Goal: Transaction & Acquisition: Purchase product/service

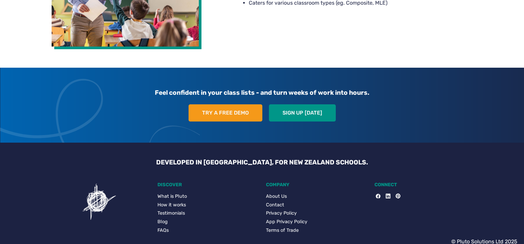
scroll to position [1299, 0]
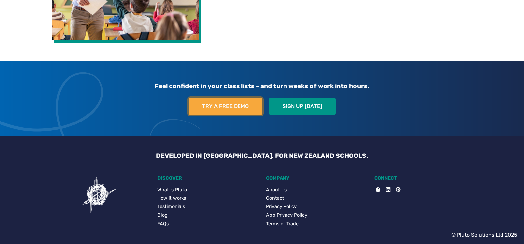
click at [227, 105] on link "Try a free demo" at bounding box center [225, 106] width 74 height 17
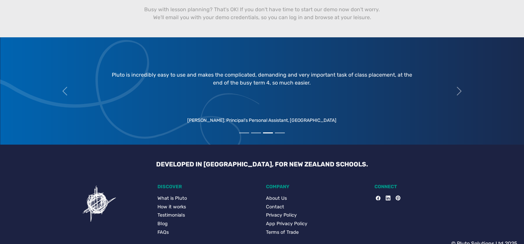
scroll to position [391, 0]
click at [460, 92] on span "button" at bounding box center [459, 91] width 11 height 11
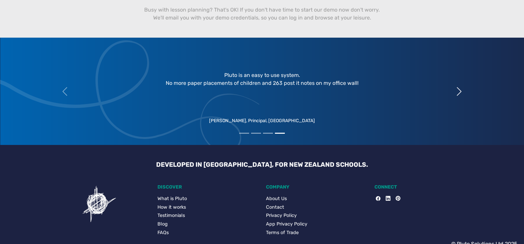
click at [460, 92] on span "button" at bounding box center [459, 91] width 11 height 11
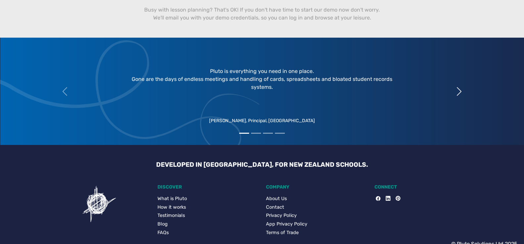
click at [460, 92] on span "button" at bounding box center [459, 91] width 11 height 11
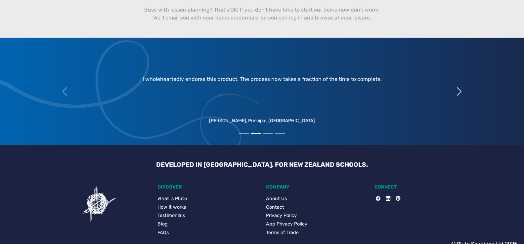
click at [460, 92] on span "button" at bounding box center [459, 91] width 11 height 11
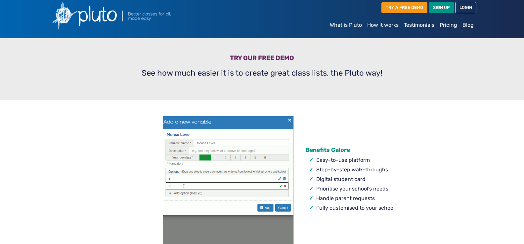
scroll to position [0, 0]
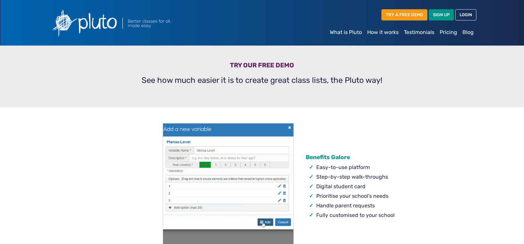
click at [450, 30] on link "Pricing" at bounding box center [448, 32] width 23 height 13
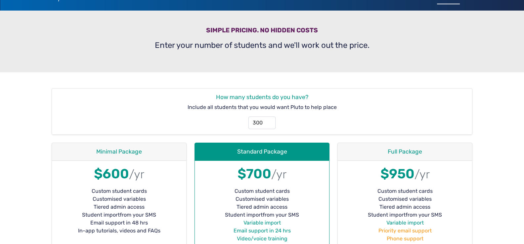
scroll to position [39, 0]
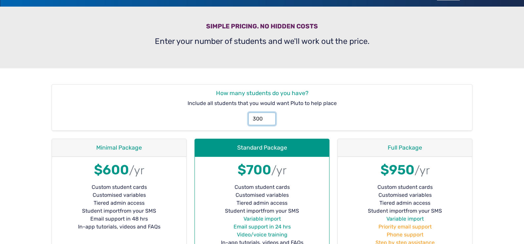
drag, startPoint x: 263, startPoint y: 118, endPoint x: 248, endPoint y: 119, distance: 14.9
click at [249, 119] on input "300" at bounding box center [261, 119] width 27 height 13
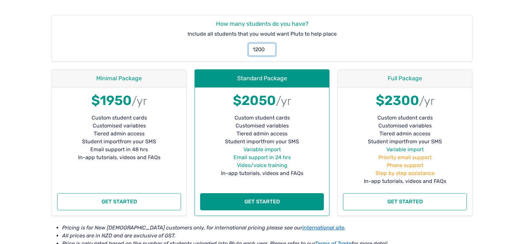
scroll to position [110, 0]
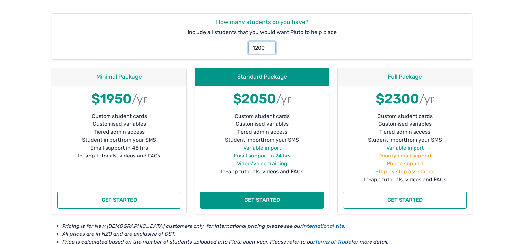
type input "1200"
click at [301, 119] on li "Custom student cards" at bounding box center [262, 116] width 124 height 8
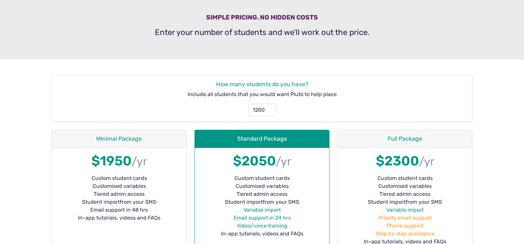
scroll to position [0, 0]
